Goal: Transaction & Acquisition: Purchase product/service

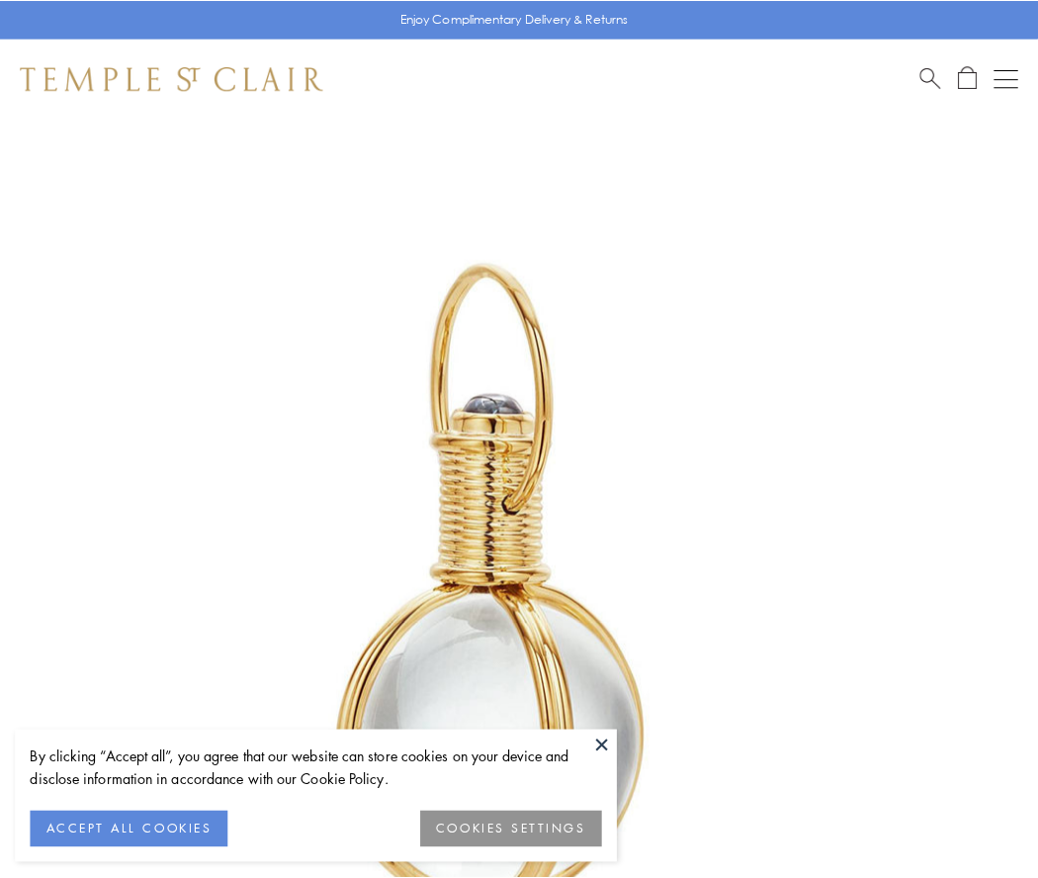
scroll to position [516, 0]
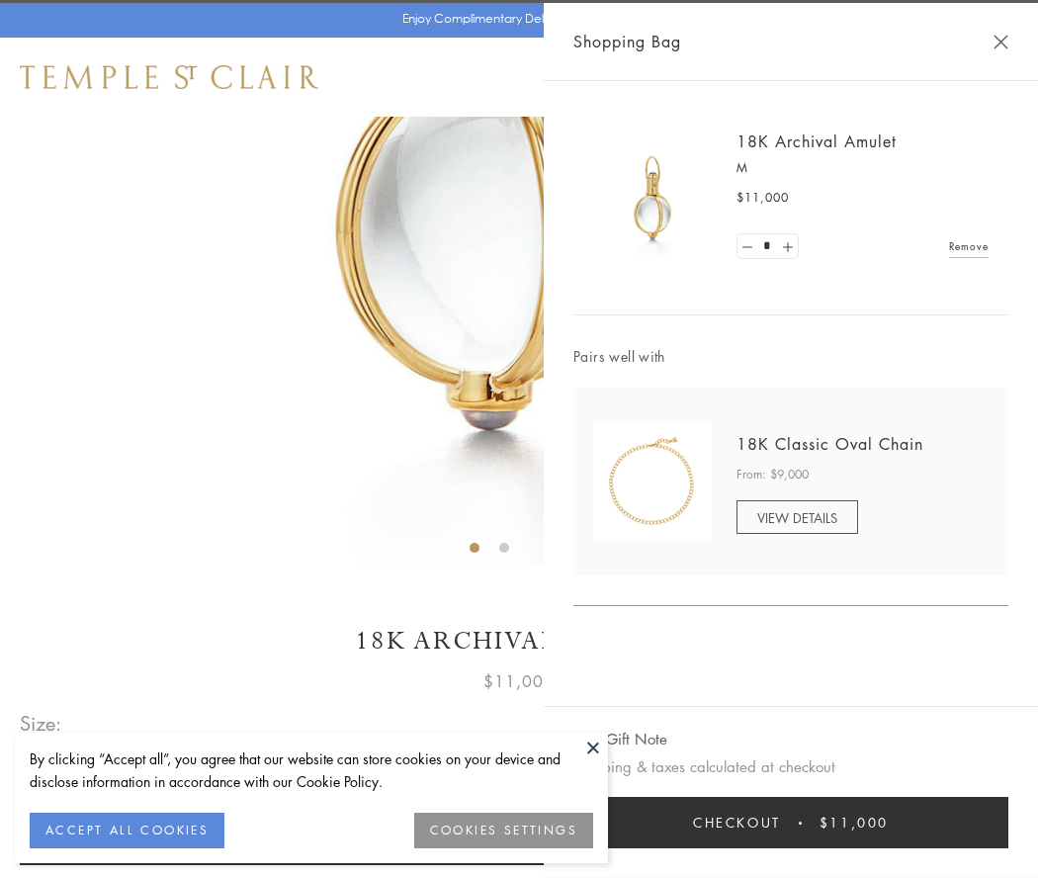
click at [791, 823] on button "Checkout $11,000" at bounding box center [790, 822] width 435 height 51
